Goal: Find specific page/section

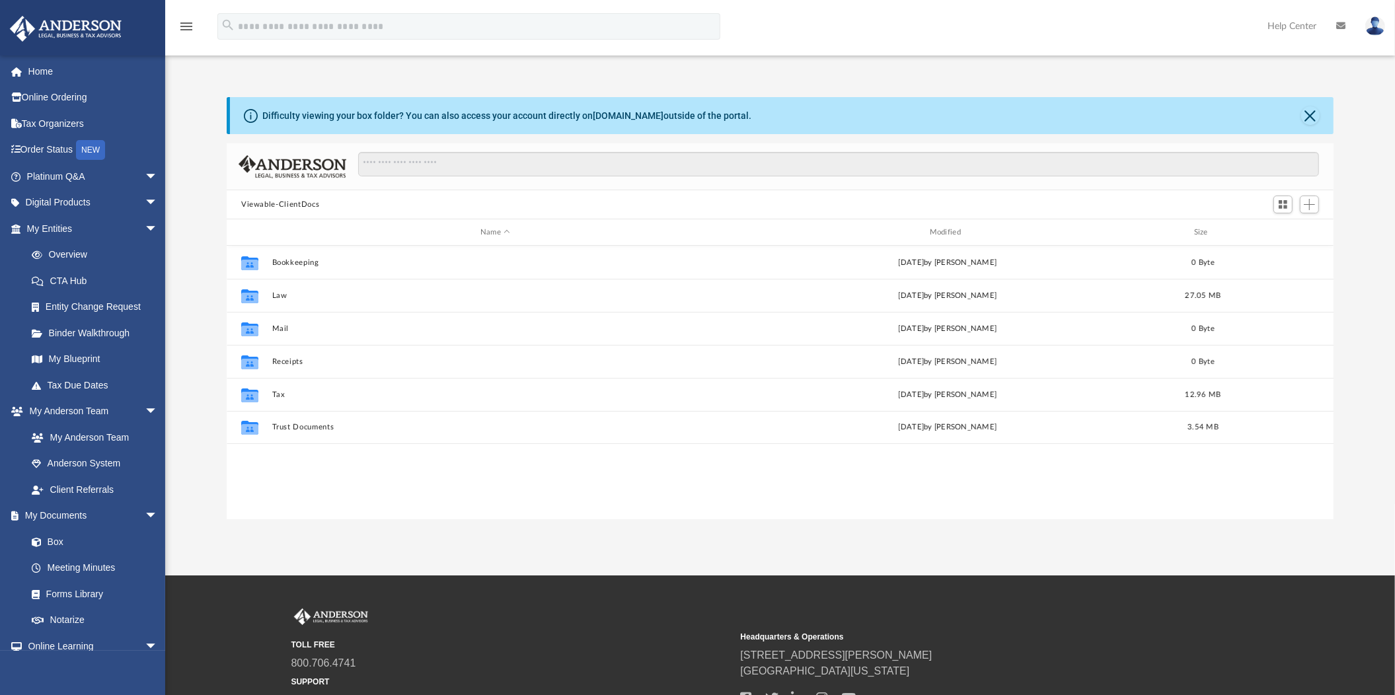
scroll to position [287, 1094]
click at [36, 71] on link "Home" at bounding box center [93, 71] width 169 height 26
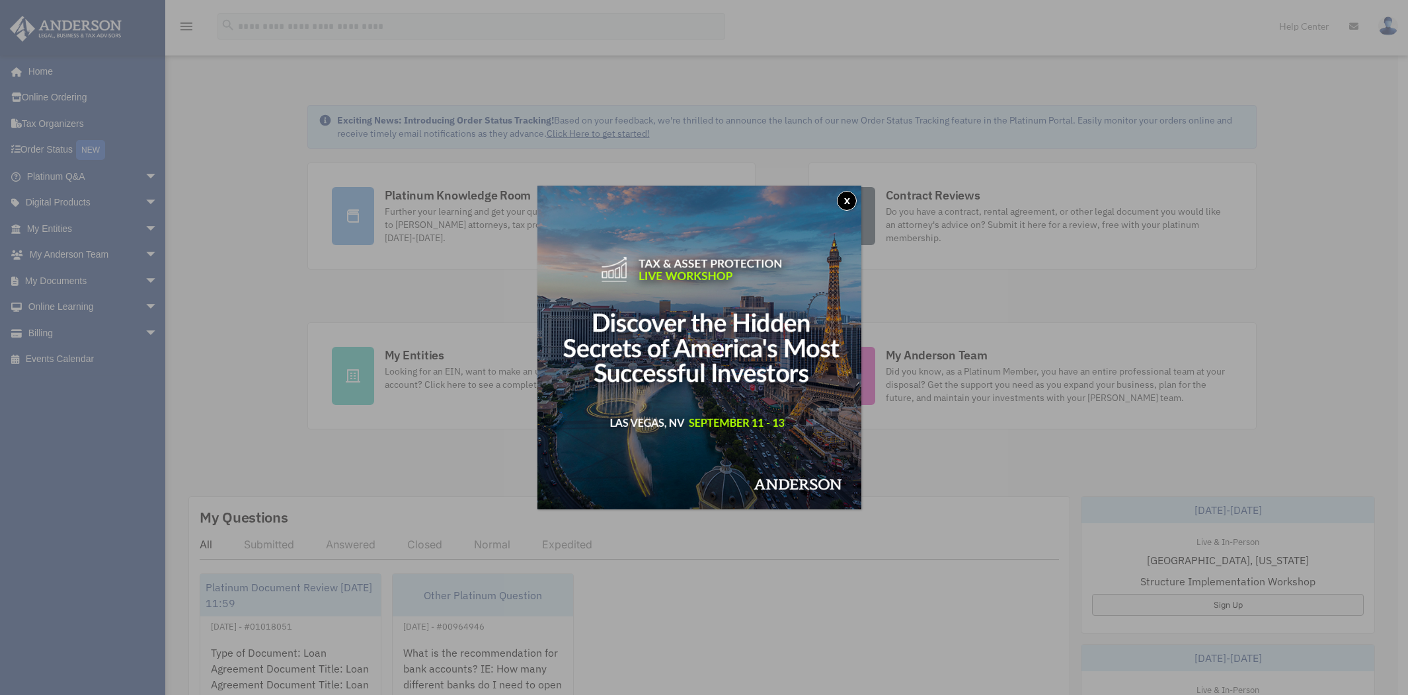
click at [731, 350] on img at bounding box center [699, 348] width 324 height 324
click at [854, 195] on button "x" at bounding box center [847, 201] width 20 height 20
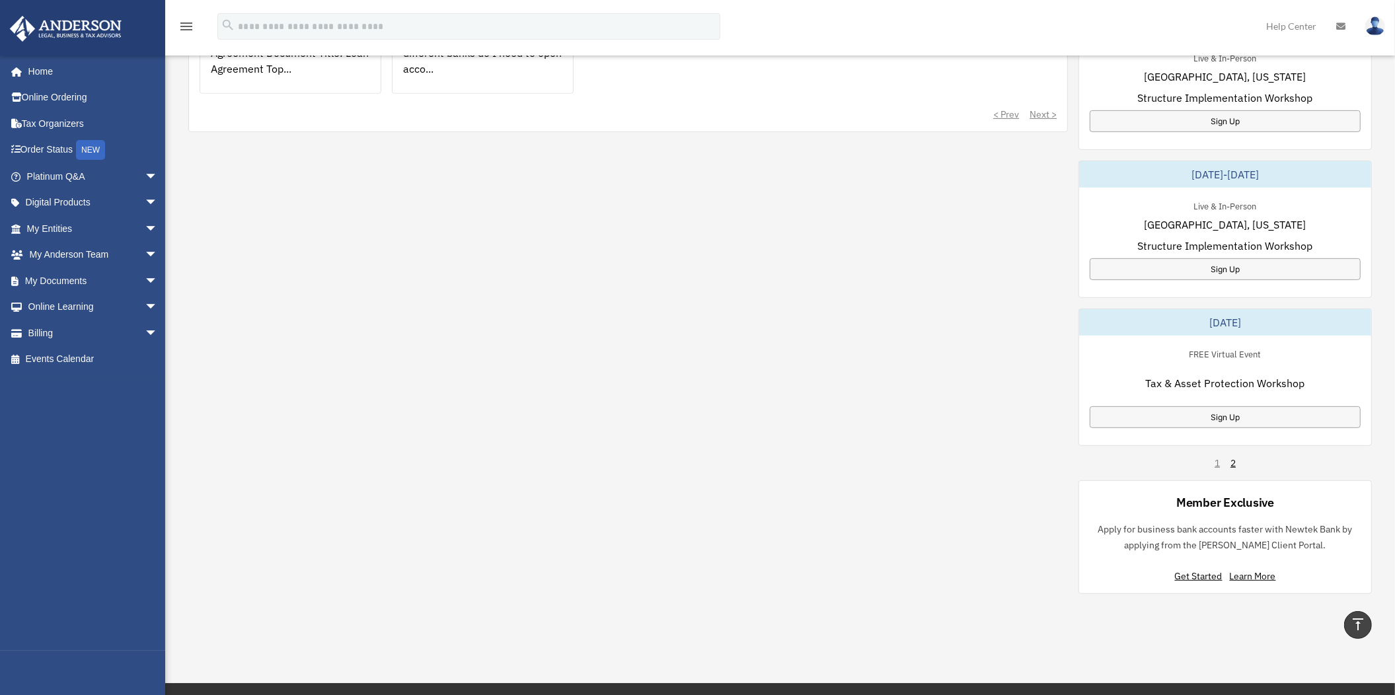
scroll to position [744, 0]
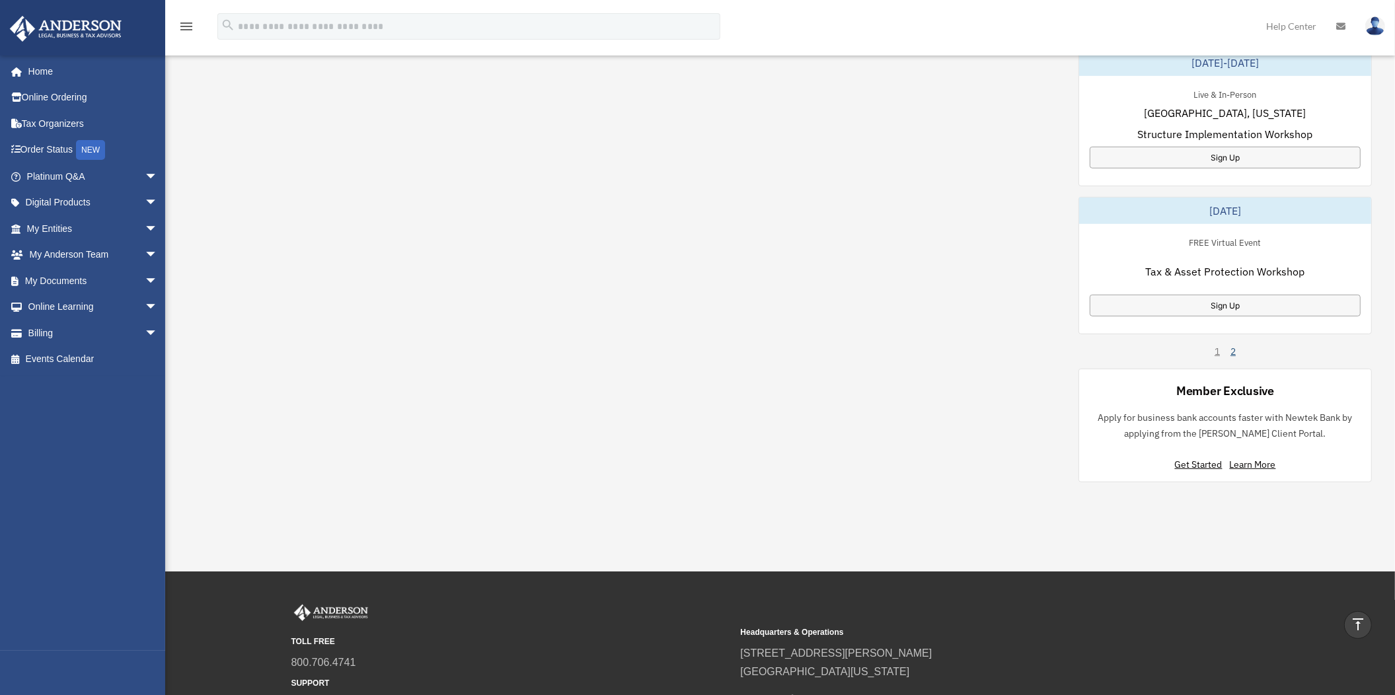
click at [1233, 354] on link "2" at bounding box center [1233, 351] width 5 height 13
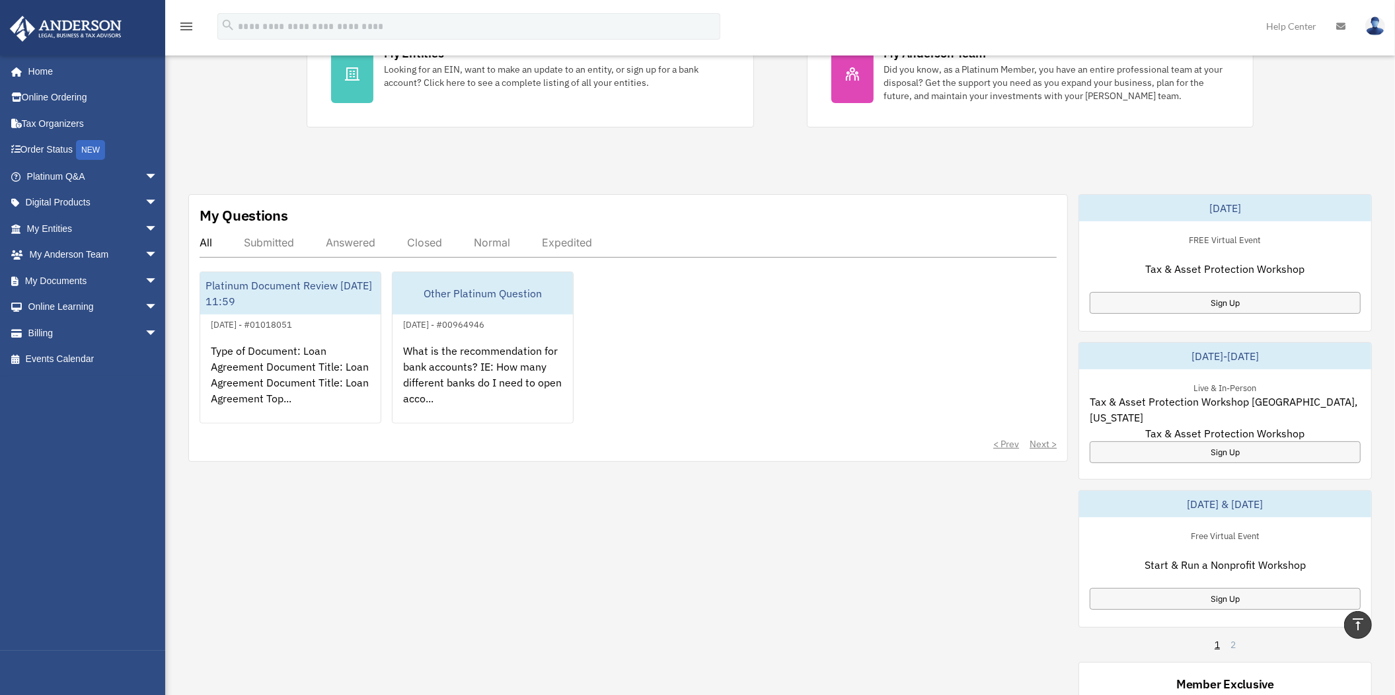
scroll to position [142, 0]
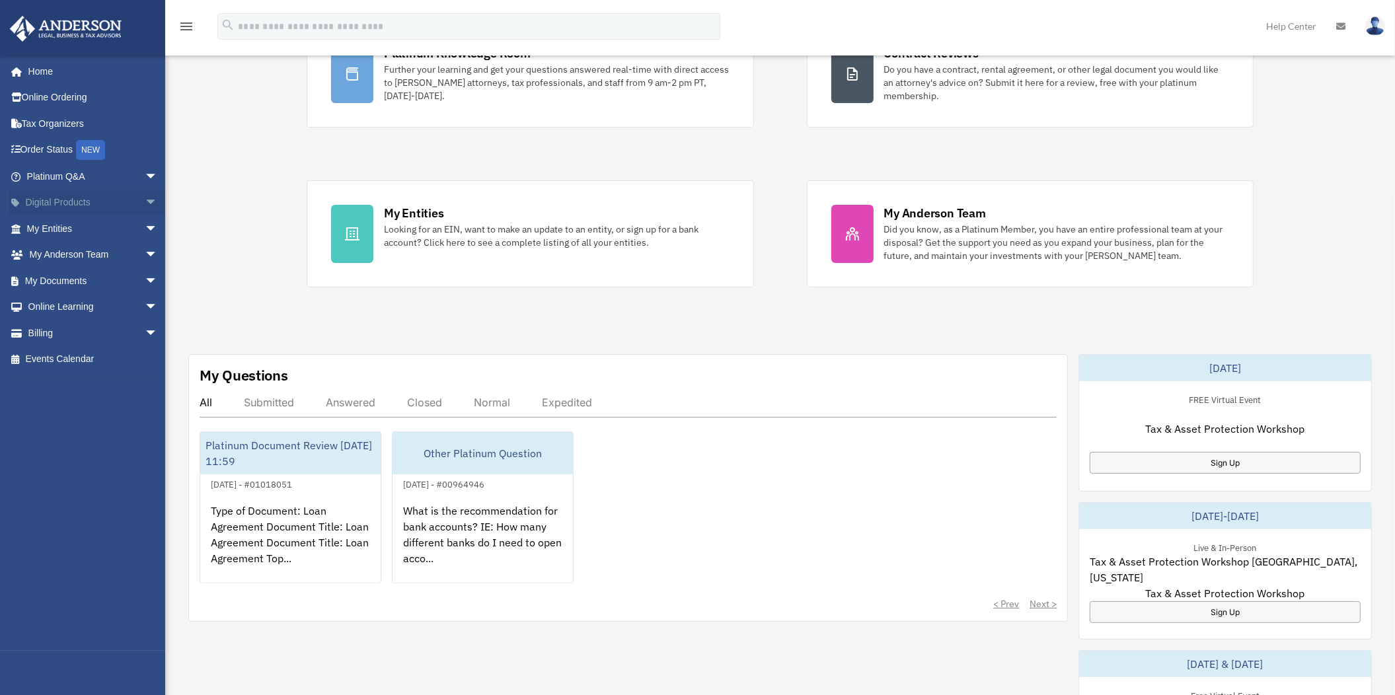
click at [145, 200] on span "arrow_drop_down" at bounding box center [158, 203] width 26 height 27
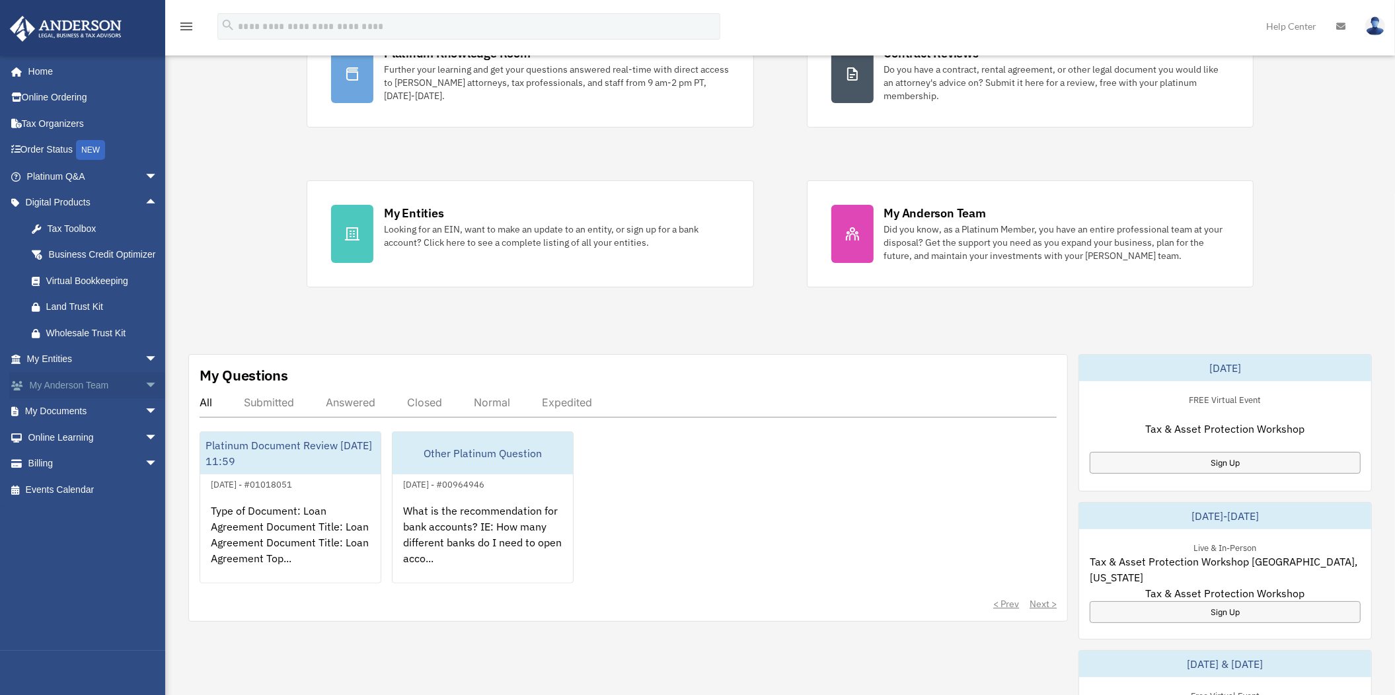
click at [145, 399] on span "arrow_drop_down" at bounding box center [158, 385] width 26 height 27
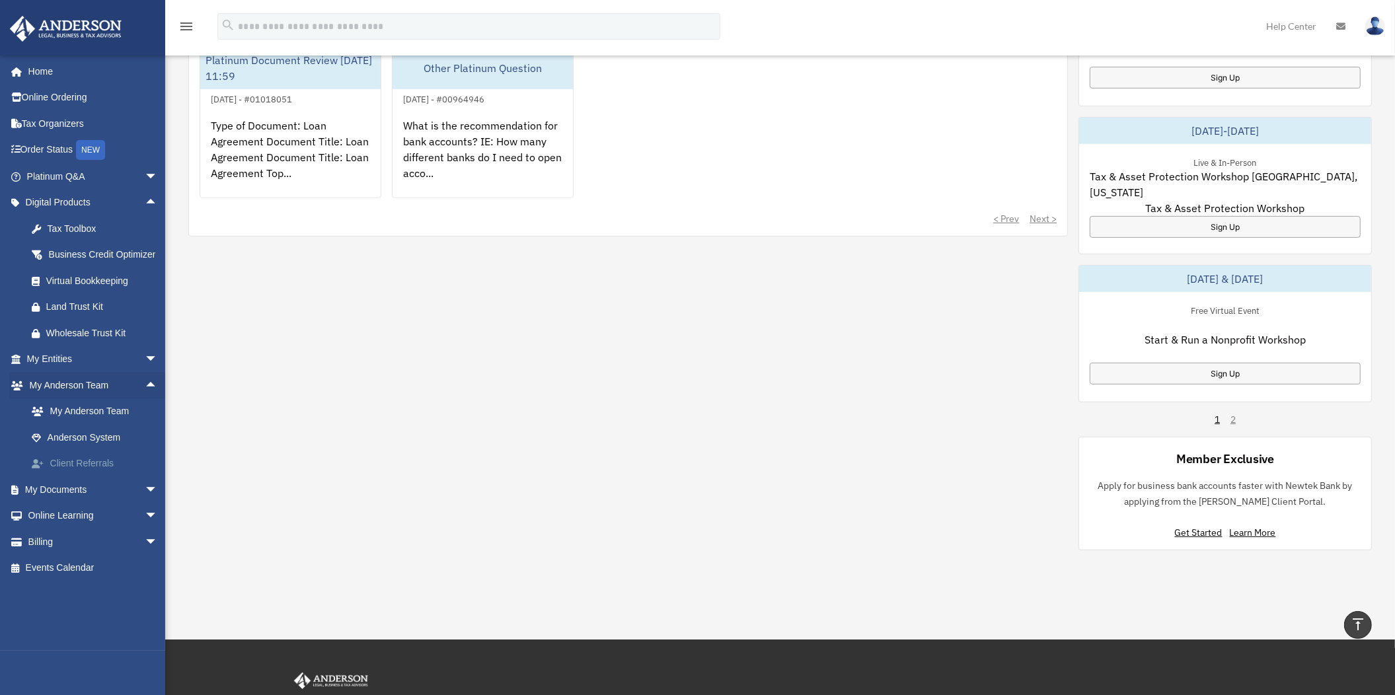
scroll to position [555, 0]
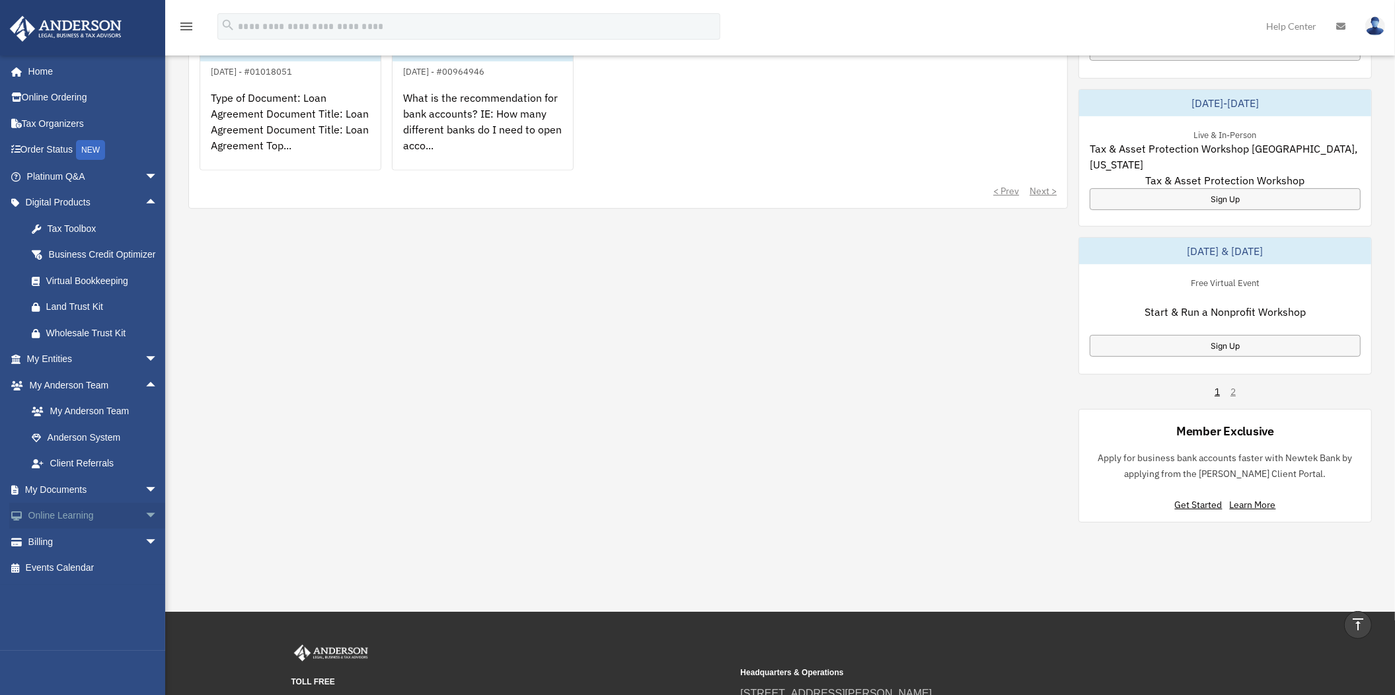
click at [145, 529] on span "arrow_drop_down" at bounding box center [158, 516] width 26 height 27
click at [145, 172] on span "arrow_drop_down" at bounding box center [158, 176] width 26 height 27
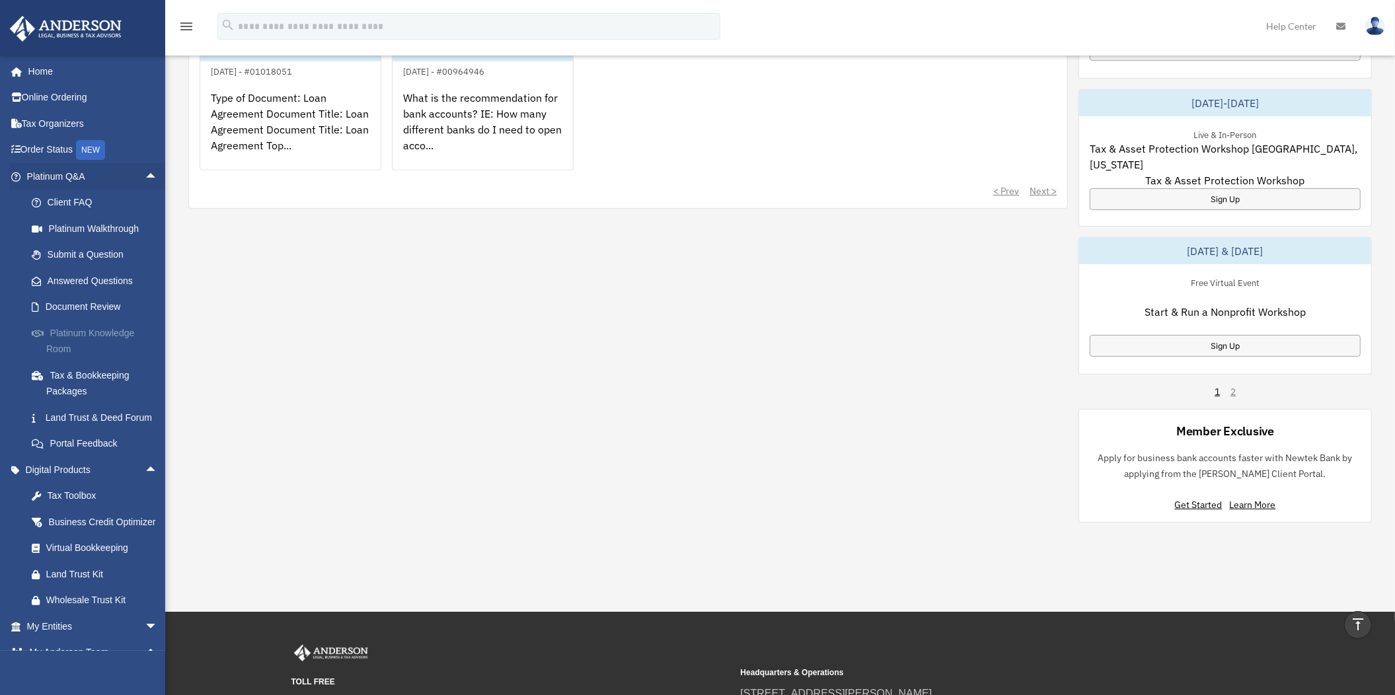
click at [83, 328] on link "Platinum Knowledge Room" at bounding box center [98, 341] width 159 height 42
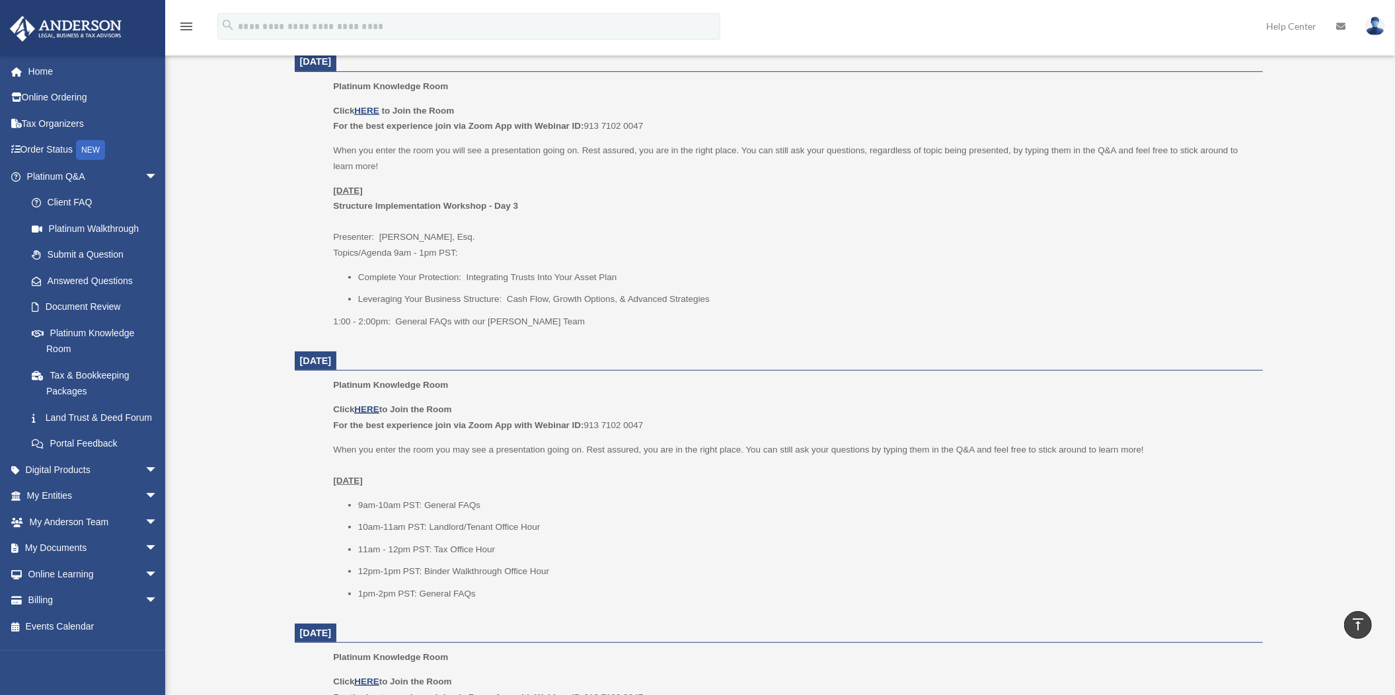
scroll to position [578, 0]
